Goal: Information Seeking & Learning: Learn about a topic

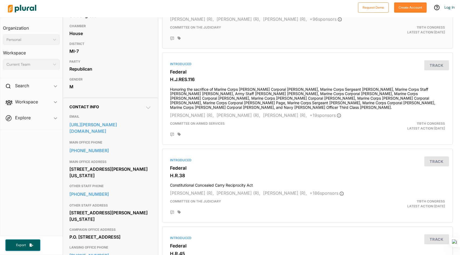
scroll to position [88, 0]
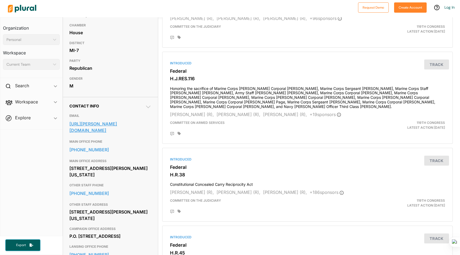
click at [140, 128] on link "[URL][PERSON_NAME][DOMAIN_NAME]" at bounding box center [110, 127] width 82 height 15
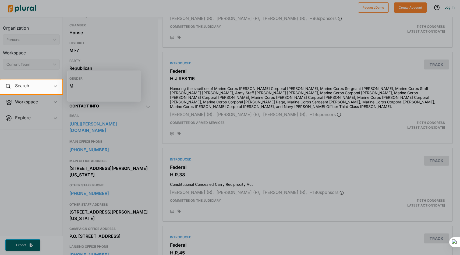
click at [119, 159] on div at bounding box center [230, 174] width 460 height 161
click at [34, 100] on div at bounding box center [230, 174] width 460 height 161
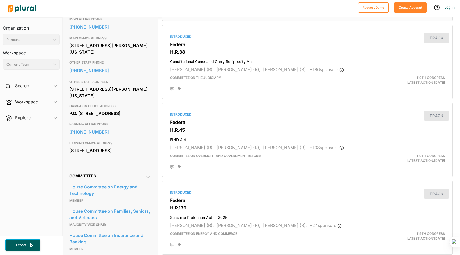
scroll to position [0, 0]
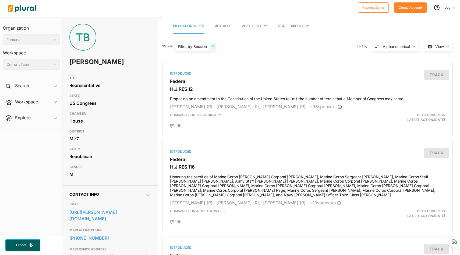
click at [224, 26] on span "Activity" at bounding box center [223, 26] width 16 height 4
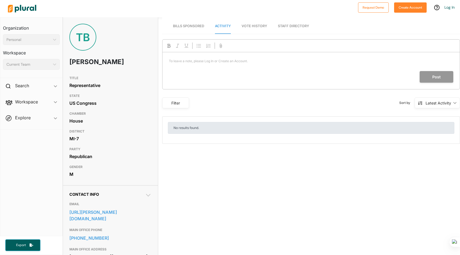
click at [191, 22] on link "Bills Sponsored" at bounding box center [188, 26] width 31 height 15
